Goal: Find specific page/section: Find specific page/section

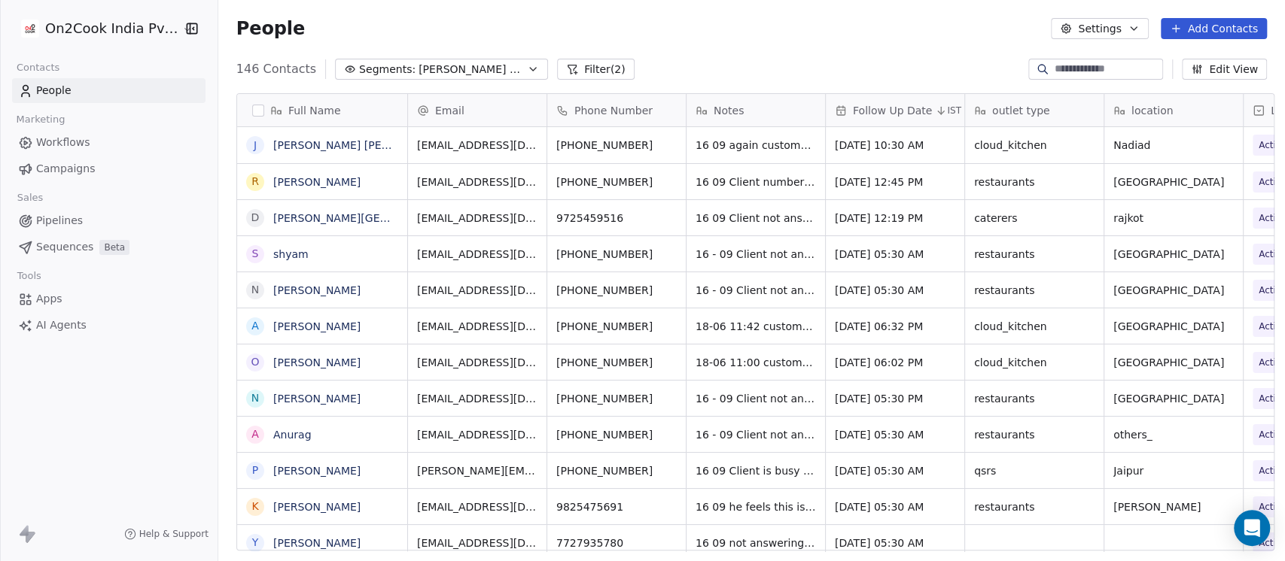
click at [476, 69] on span "[PERSON_NAME] 2025 Active" at bounding box center [470, 70] width 105 height 16
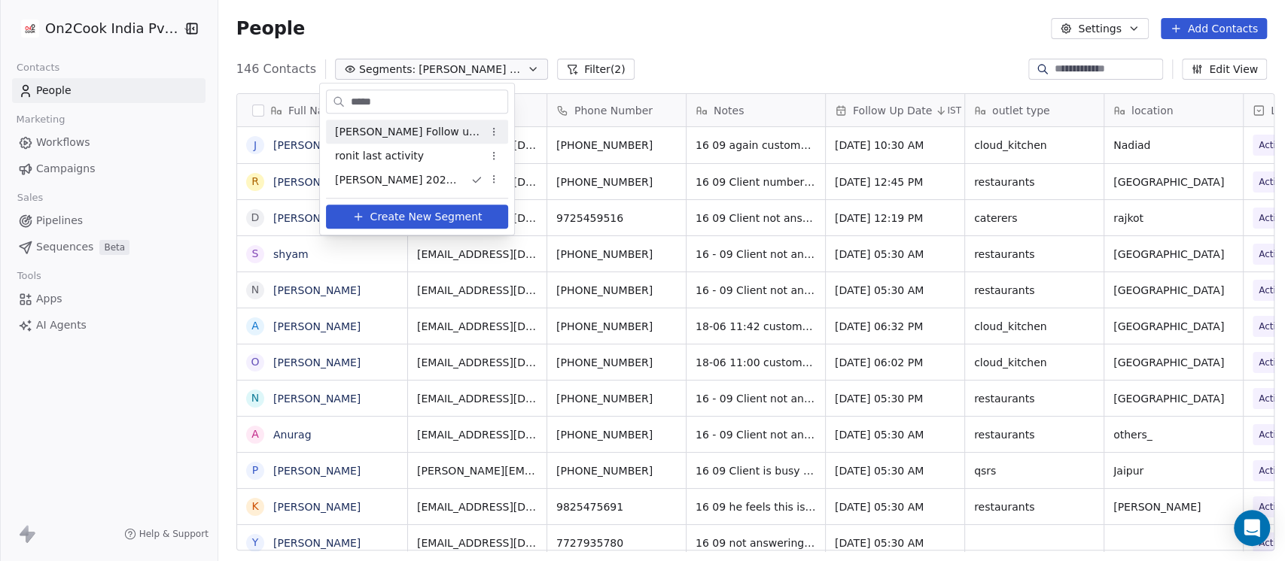
click at [476, 69] on html "On2Cook India Pvt. Ltd. Contacts People Marketing Workflows Campaigns Sales Pip…" at bounding box center [642, 280] width 1285 height 561
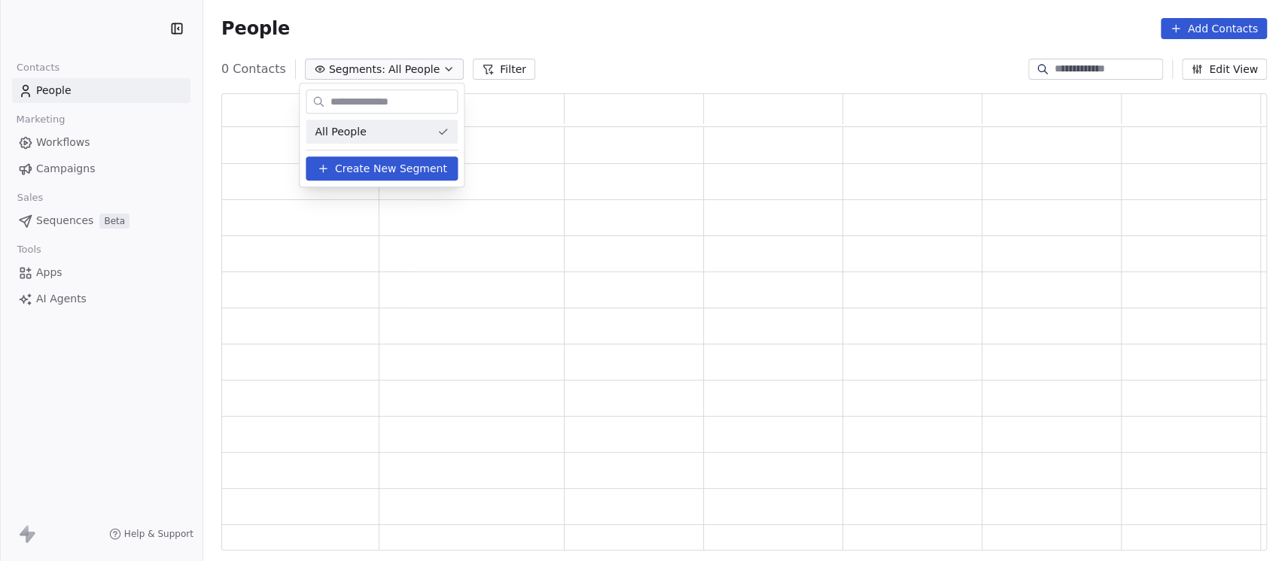
scroll to position [443, 1030]
click at [630, 41] on html "Contacts People Marketing Workflows Campaigns Sales Pipelines Sequences Beta To…" at bounding box center [642, 280] width 1285 height 561
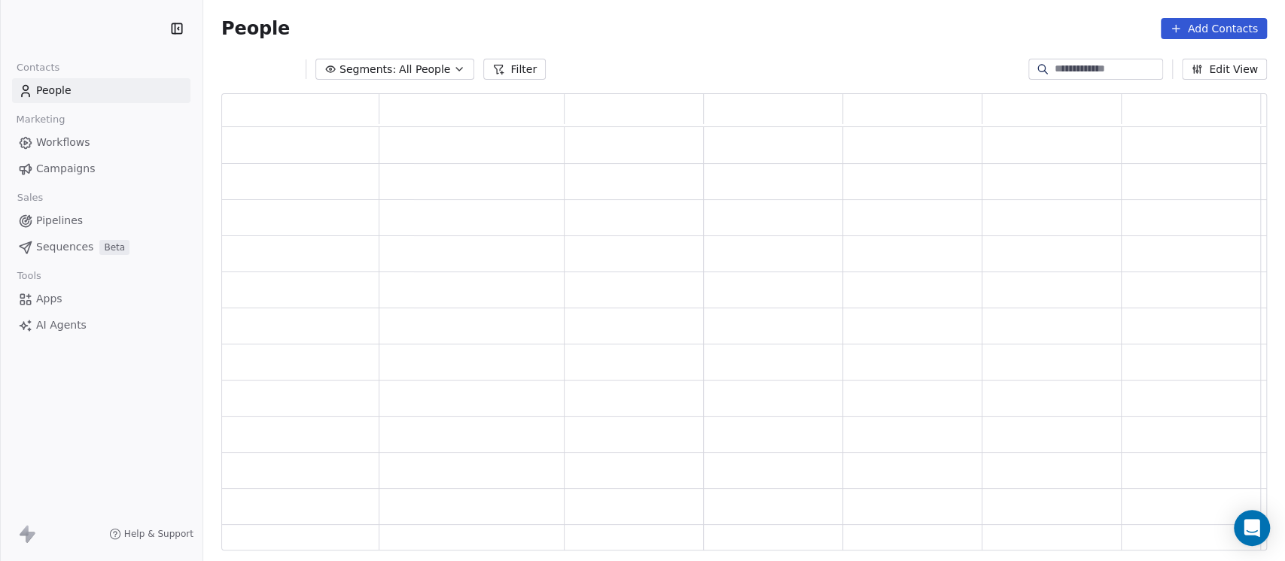
click at [432, 62] on span "All People" at bounding box center [424, 70] width 51 height 16
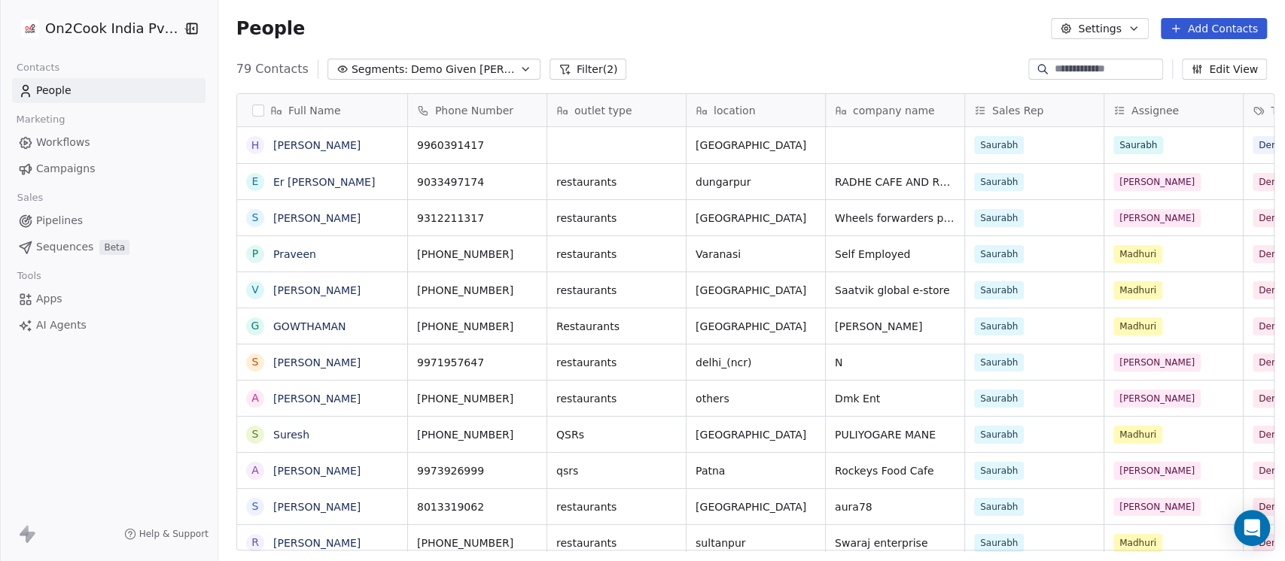
scroll to position [479, 1058]
click at [550, 72] on button "Filter (2)" at bounding box center [588, 69] width 78 height 21
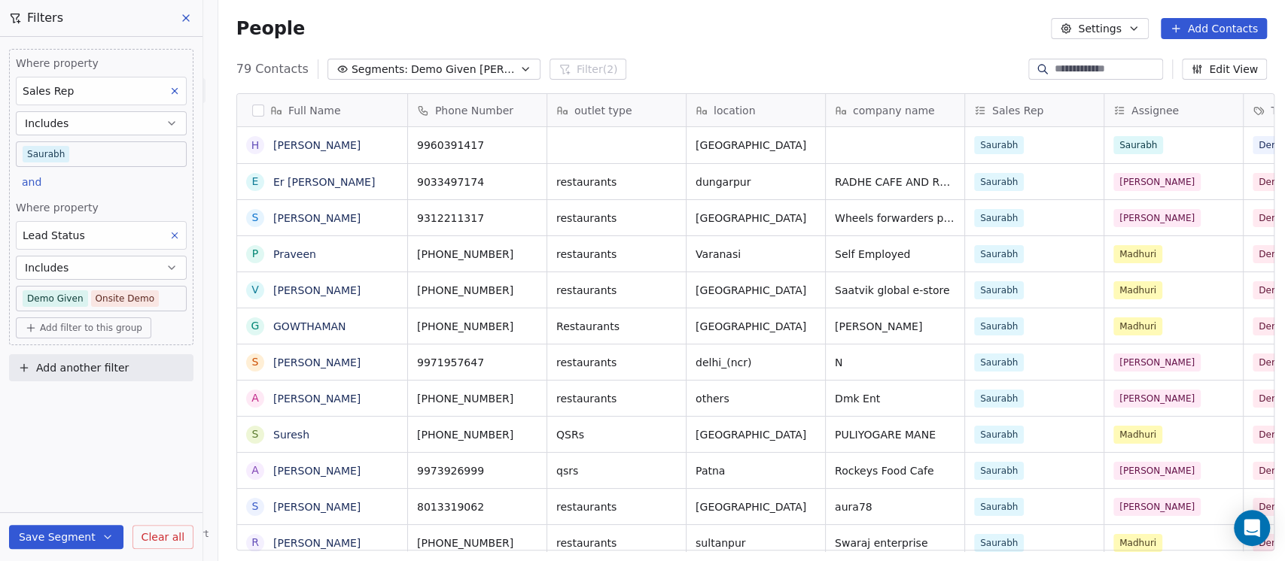
click at [148, 298] on body "On2Cook India Pvt. Ltd. Contacts People Marketing Workflows Campaigns Sales Pip…" at bounding box center [642, 280] width 1285 height 561
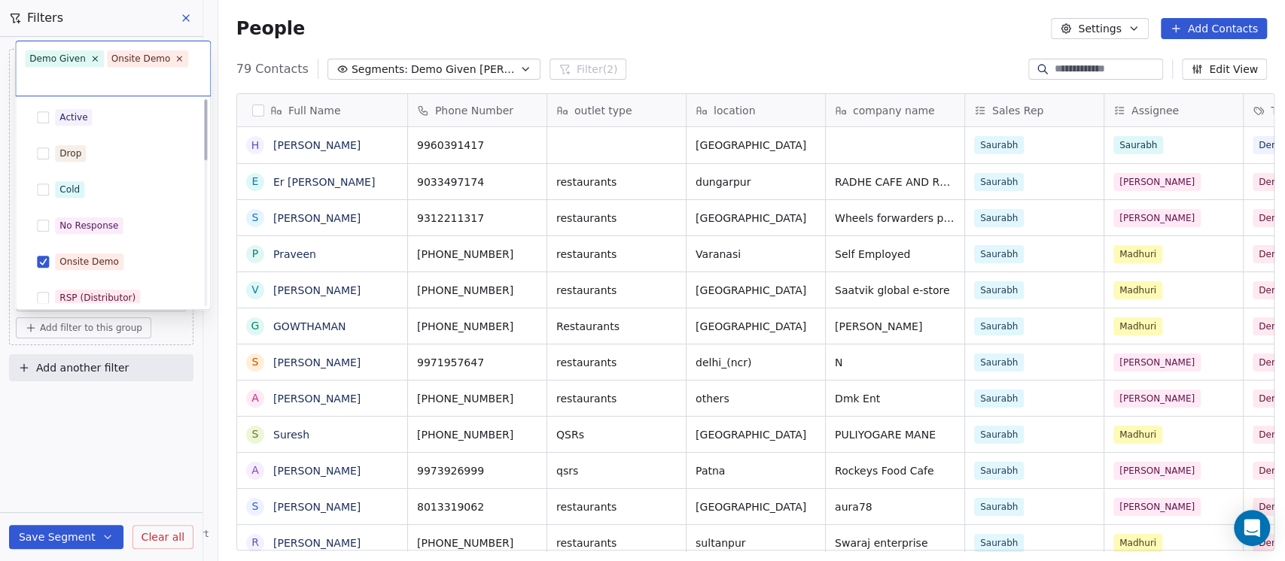
scroll to position [0, 0]
click at [93, 290] on span "Onsite Demo" at bounding box center [89, 298] width 68 height 17
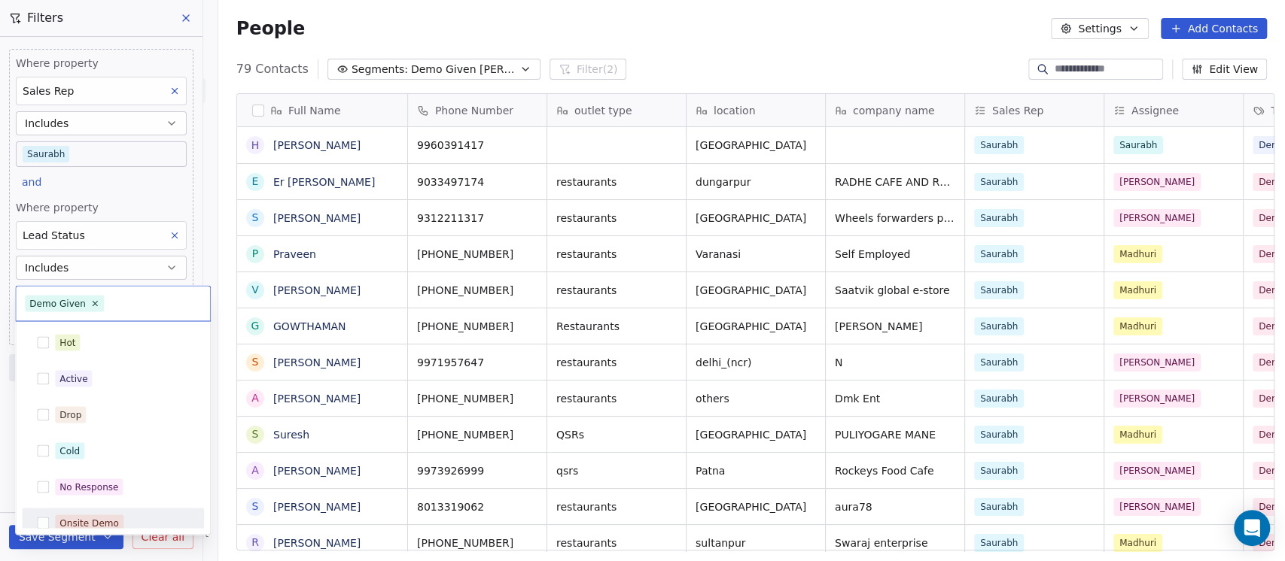
click at [749, 46] on html "On2Cook India Pvt. Ltd. Contacts People Marketing Workflows Campaigns Sales Pip…" at bounding box center [642, 280] width 1285 height 561
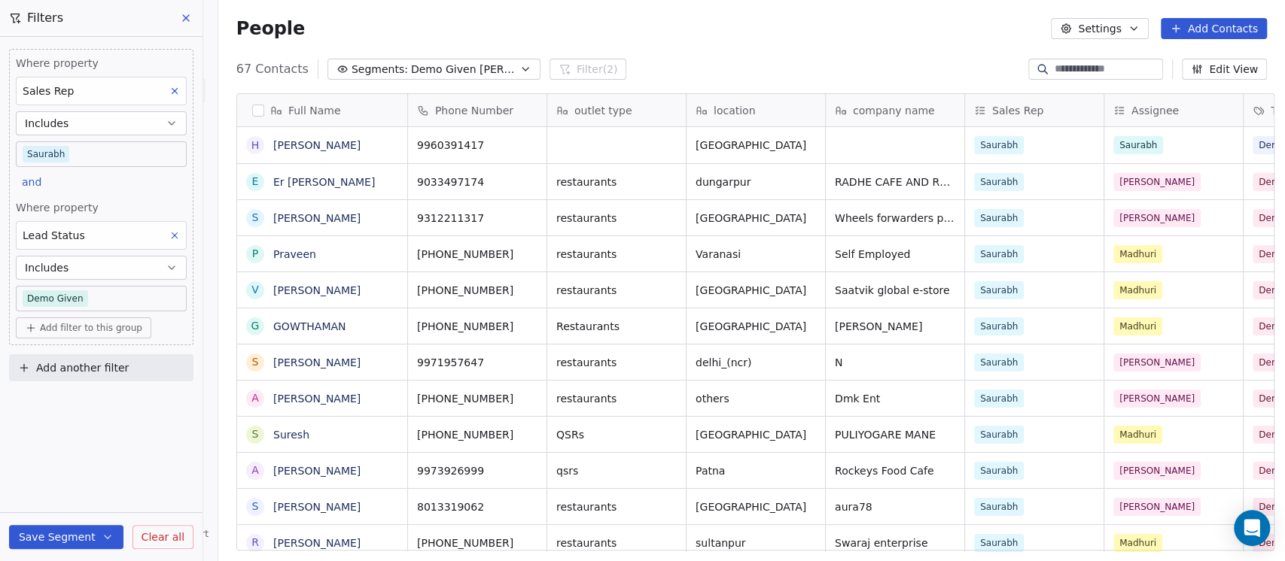
scroll to position [479, 1058]
